Goal: Information Seeking & Learning: Understand process/instructions

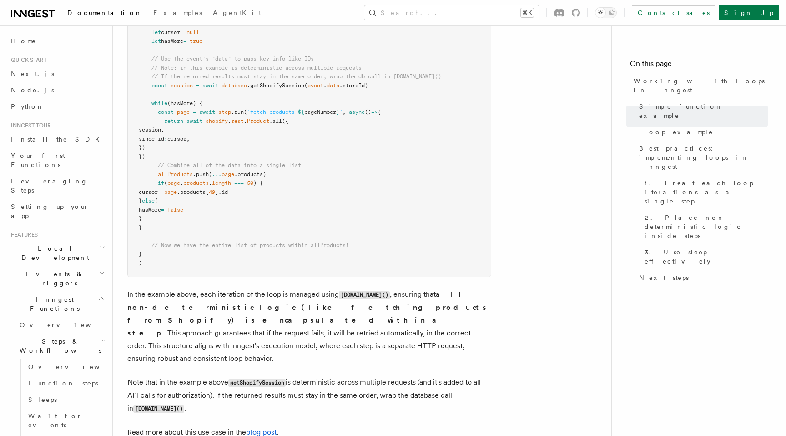
scroll to position [989, 0]
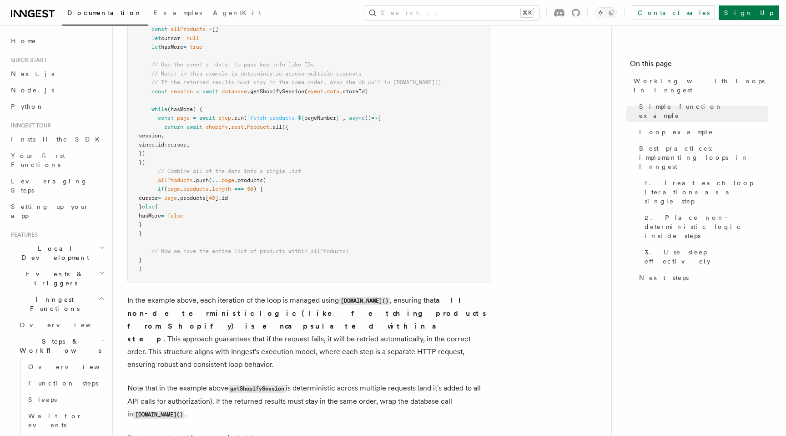
drag, startPoint x: 159, startPoint y: 120, endPoint x: 178, endPoint y: 162, distance: 46.2
click at [178, 162] on pre "export default inngest .createFunction ( { id : "shopify-product-import" } , { …" at bounding box center [309, 131] width 363 height 302
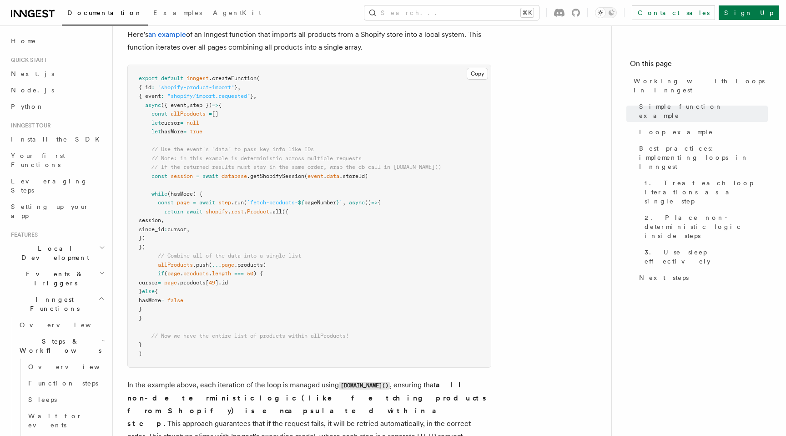
scroll to position [903, 0]
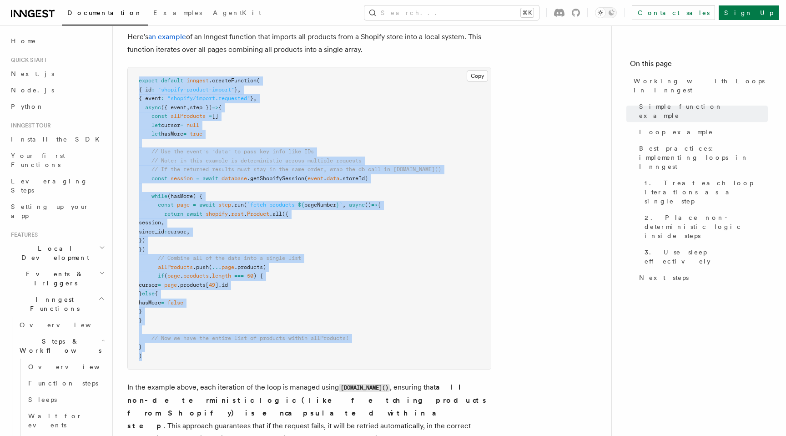
drag, startPoint x: 137, startPoint y: 80, endPoint x: 216, endPoint y: 356, distance: 286.1
click at [216, 356] on pre "export default inngest .createFunction ( { id : "shopify-product-import" } , { …" at bounding box center [309, 218] width 363 height 302
copy code "export default inngest .createFunction ( { id : "shopify-product-import" } , { …"
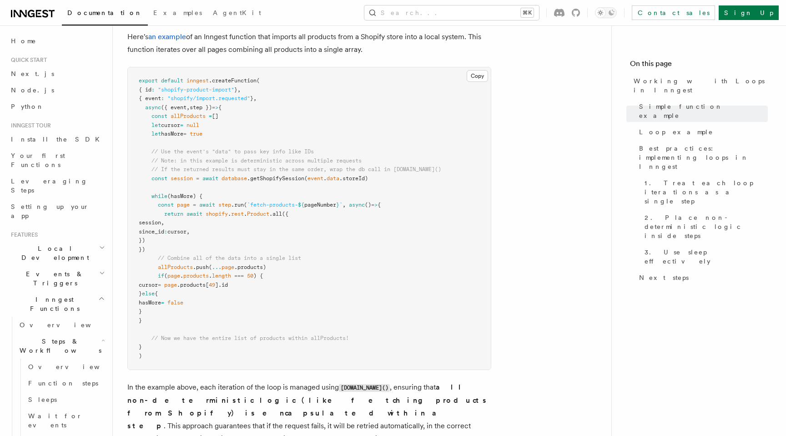
click at [262, 175] on pre "export default inngest .createFunction ( { id : "shopify-product-import" } , { …" at bounding box center [309, 218] width 363 height 302
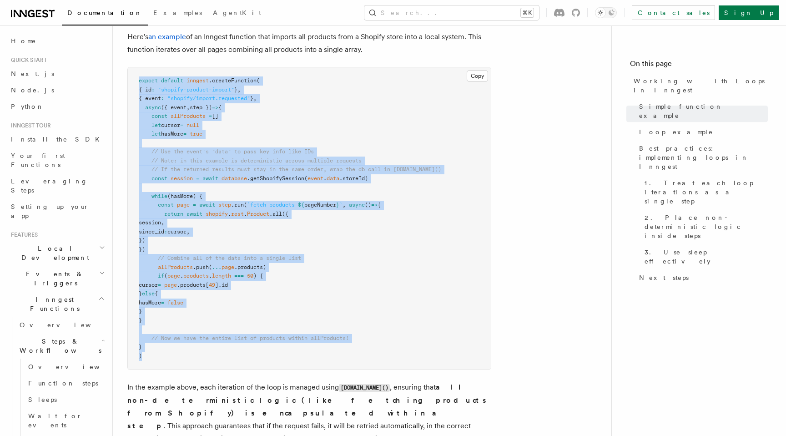
drag, startPoint x: 136, startPoint y: 81, endPoint x: 313, endPoint y: 360, distance: 330.4
click at [313, 360] on pre "export default inngest .createFunction ( { id : "shopify-product-import" } , { …" at bounding box center [309, 218] width 363 height 302
copy code "export default inngest .createFunction ( { id : "shopify-product-import" } , { …"
